Goal: Task Accomplishment & Management: Manage account settings

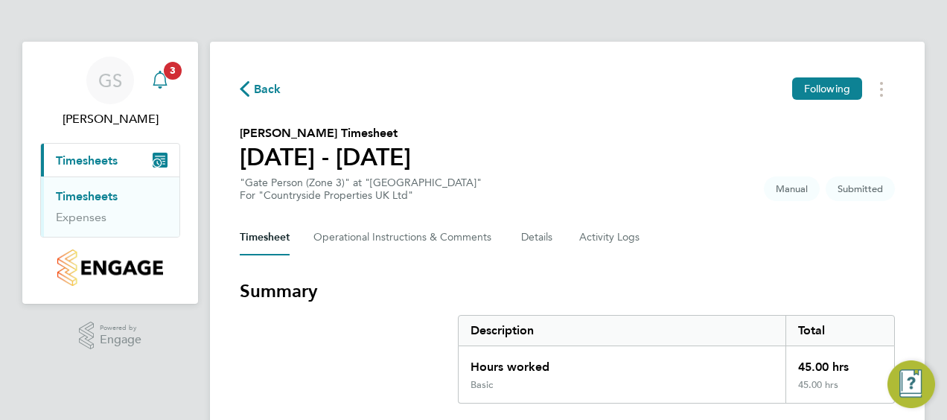
click at [158, 82] on icon "Main navigation" at bounding box center [160, 80] width 18 height 18
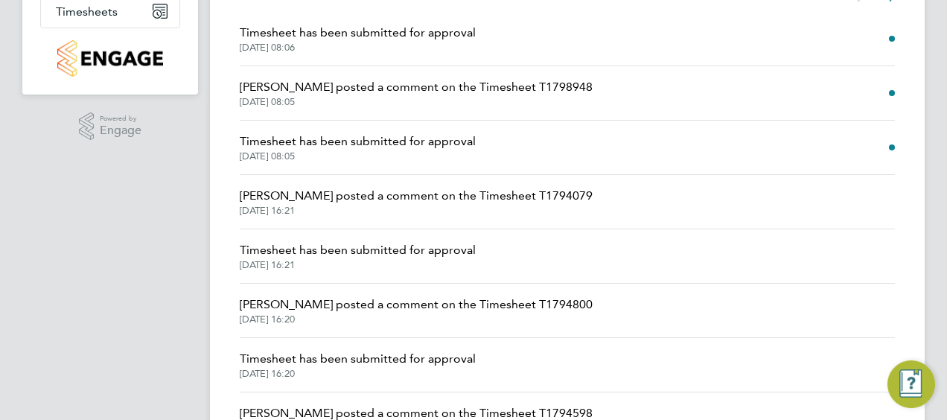
scroll to position [74, 0]
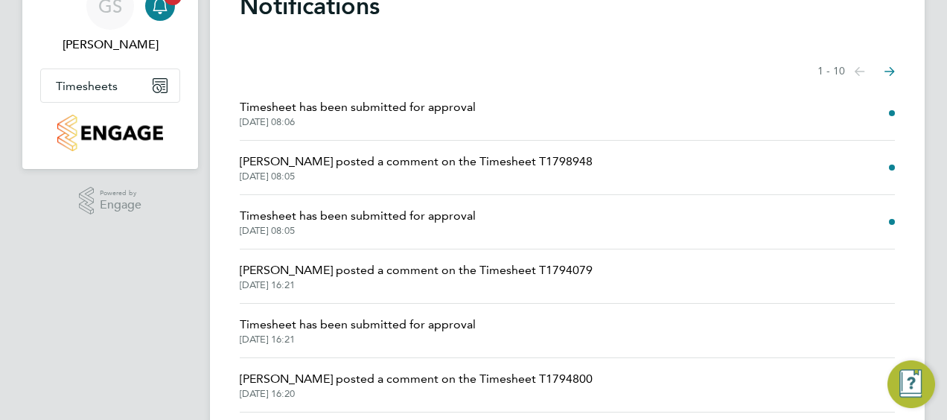
click at [346, 223] on span "Timesheet has been submitted for approval" at bounding box center [358, 216] width 236 height 18
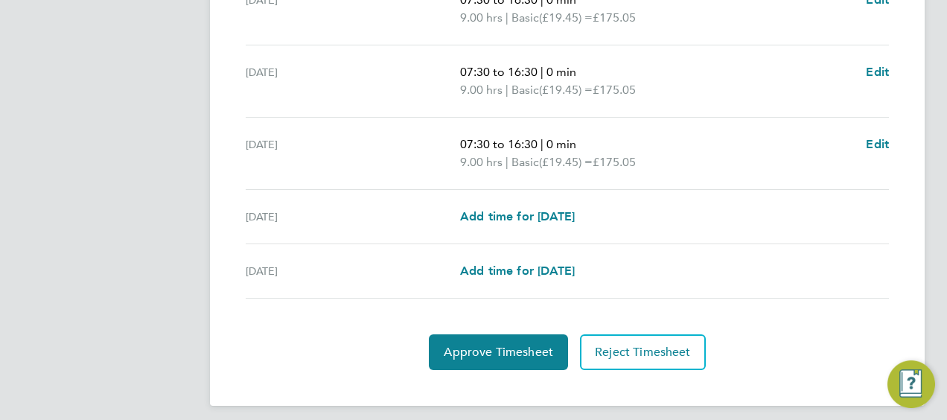
scroll to position [653, 0]
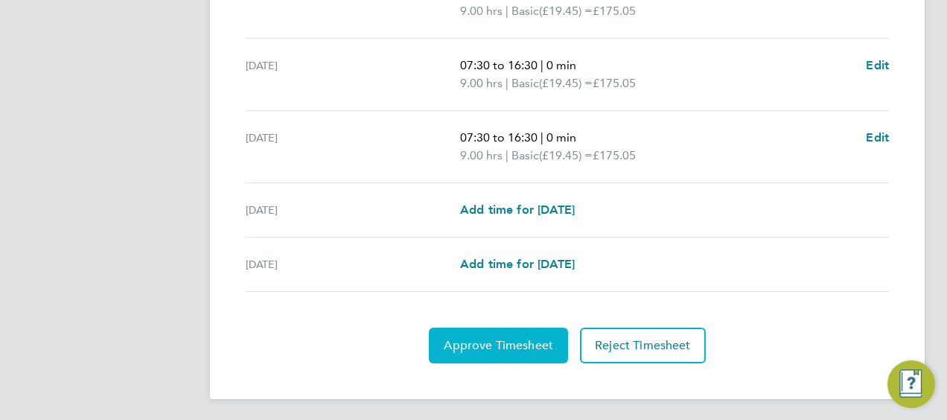
click at [480, 346] on span "Approve Timesheet" at bounding box center [498, 345] width 109 height 15
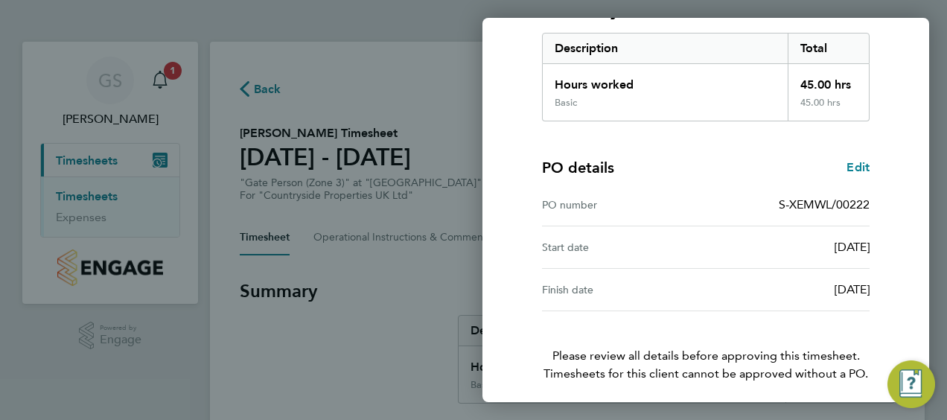
scroll to position [292, 0]
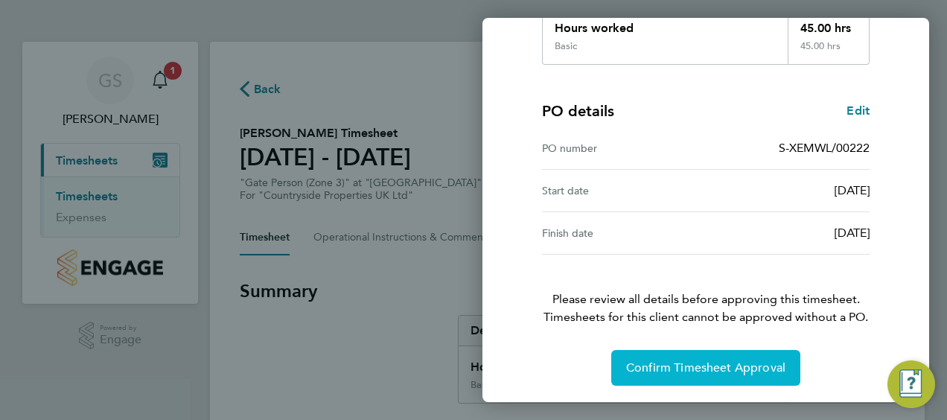
click at [725, 372] on span "Confirm Timesheet Approval" at bounding box center [705, 367] width 159 height 15
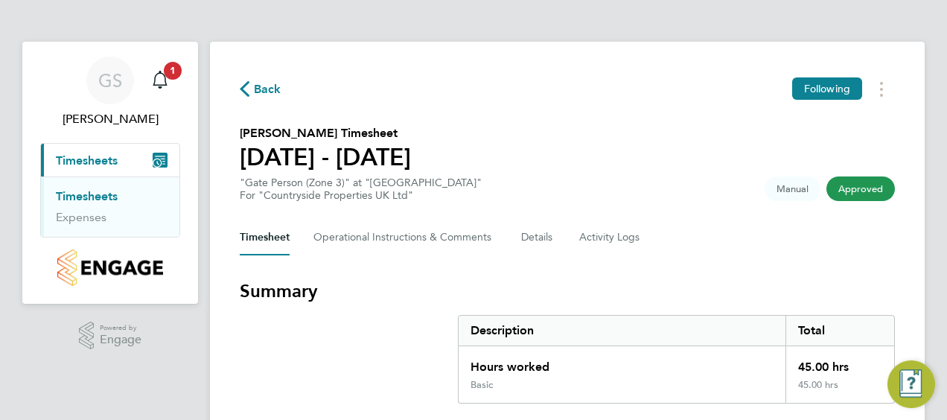
click at [261, 96] on span "Back" at bounding box center [268, 89] width 28 height 18
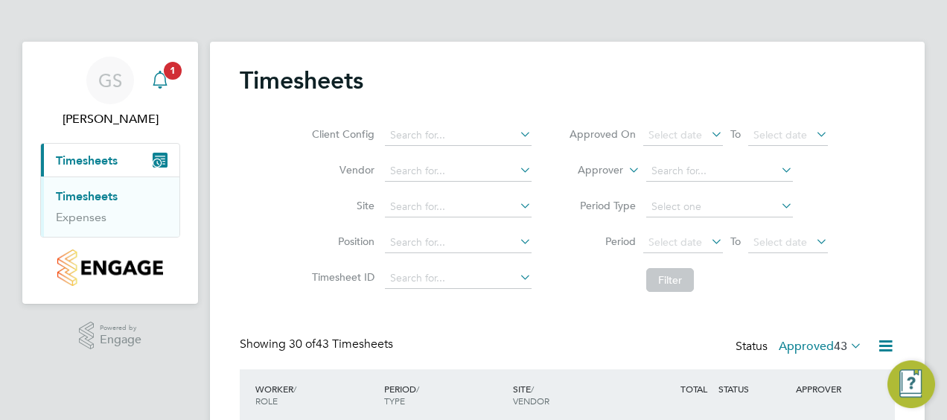
click at [172, 88] on div "Main navigation" at bounding box center [160, 81] width 30 height 30
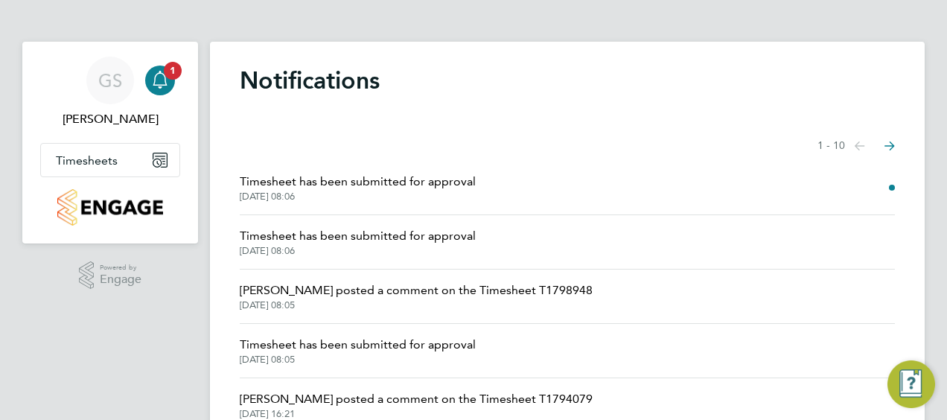
click at [371, 173] on span "Timesheet has been submitted for approval" at bounding box center [358, 182] width 236 height 18
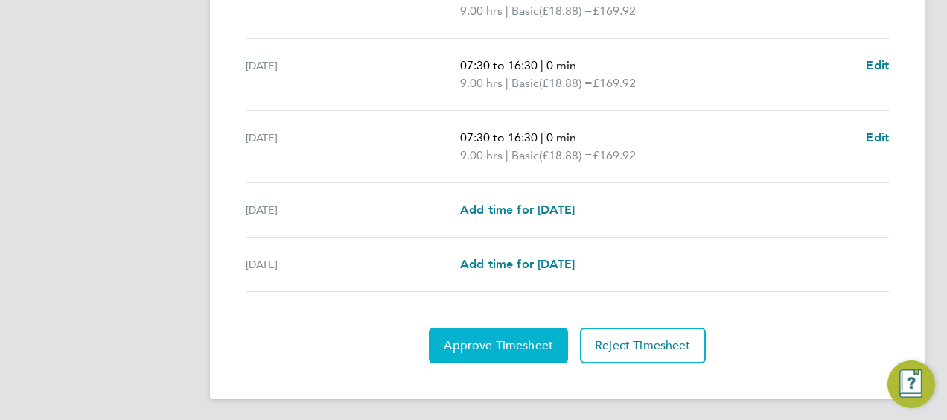
click at [491, 340] on span "Approve Timesheet" at bounding box center [498, 345] width 109 height 15
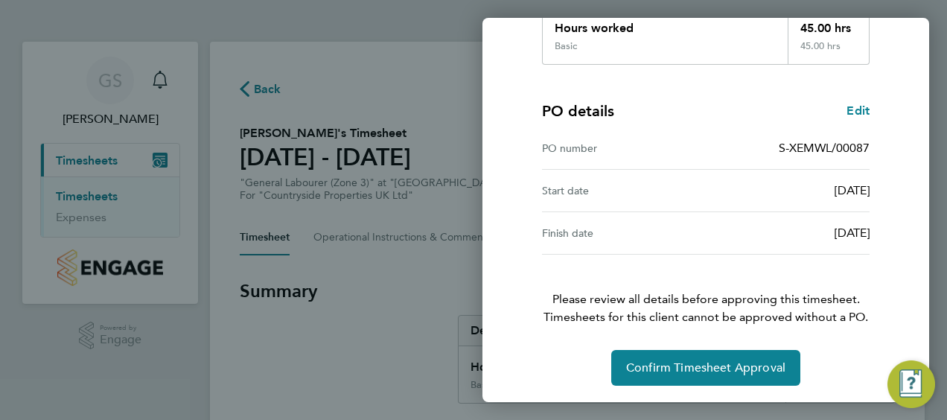
click at [716, 340] on div "Timesheet approval of [PERSON_NAME] General Labourer (Zone 3) · Countryside Pro…" at bounding box center [705, 88] width 363 height 594
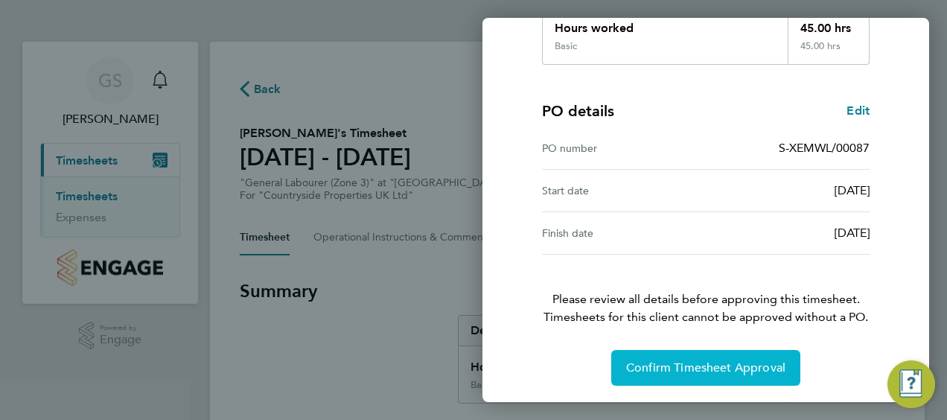
click at [711, 362] on span "Confirm Timesheet Approval" at bounding box center [705, 367] width 159 height 15
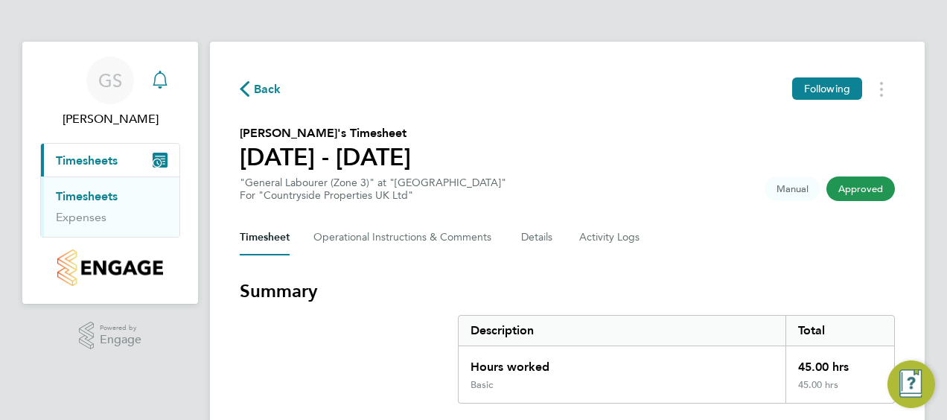
click at [160, 86] on icon "Main navigation" at bounding box center [160, 80] width 18 height 18
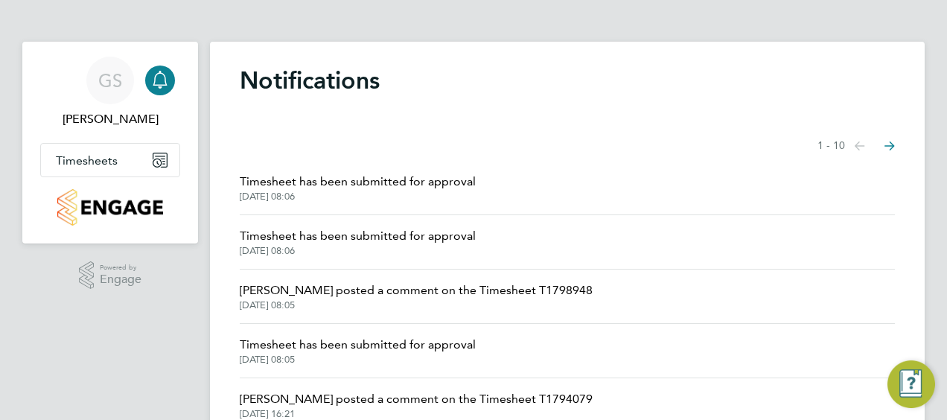
click at [285, 232] on span "Timesheet has been submitted for approval" at bounding box center [358, 236] width 236 height 18
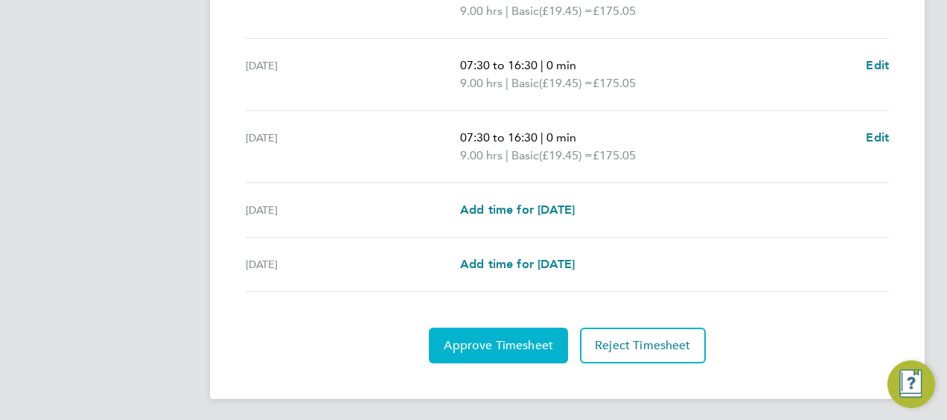
click at [496, 334] on button "Approve Timesheet" at bounding box center [498, 346] width 139 height 36
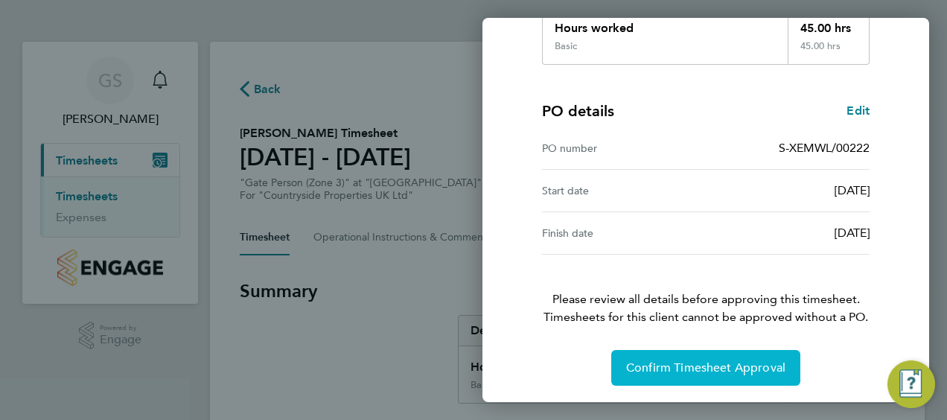
click at [688, 360] on span "Confirm Timesheet Approval" at bounding box center [705, 367] width 159 height 15
